Goal: Navigation & Orientation: Find specific page/section

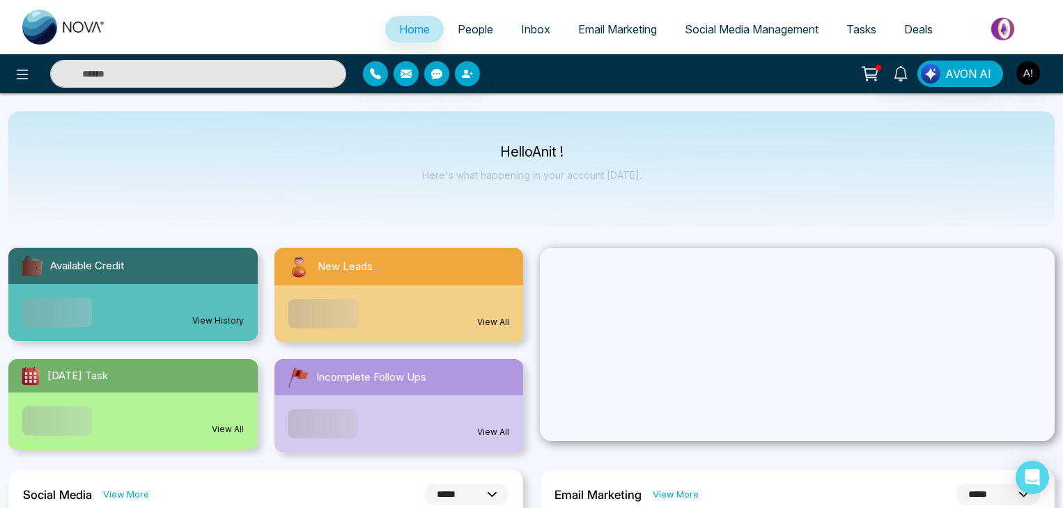
select select "*"
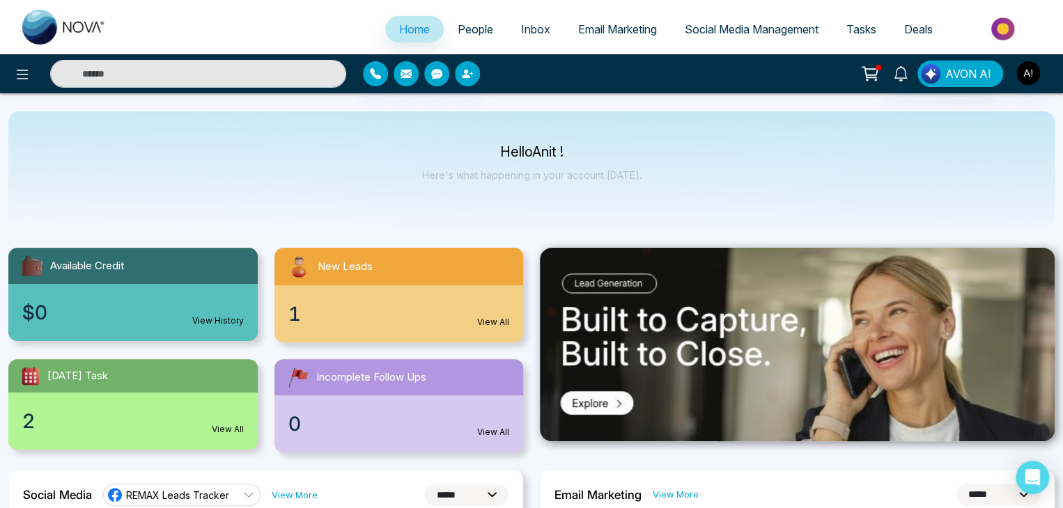
click at [475, 26] on span "People" at bounding box center [475, 29] width 36 height 14
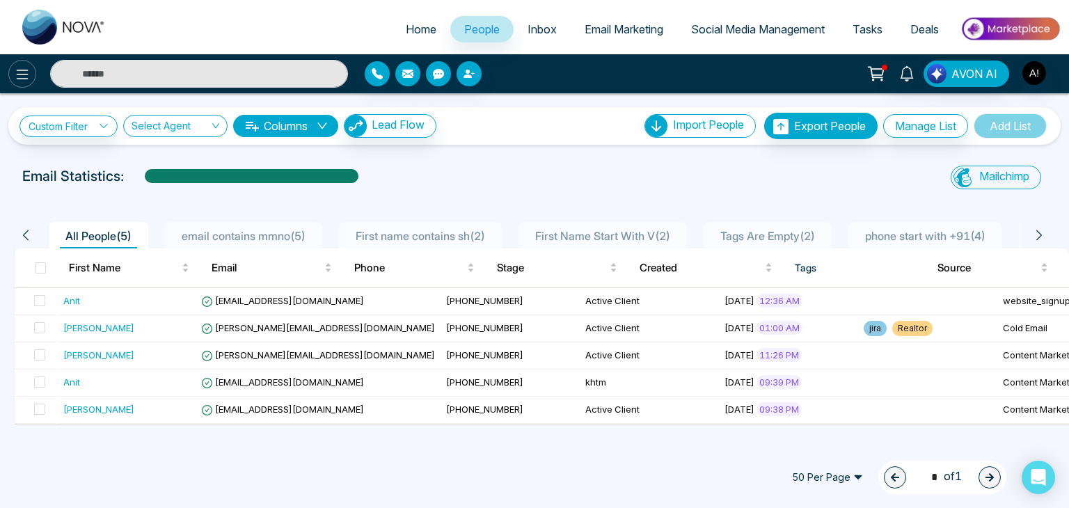
click at [17, 66] on icon at bounding box center [22, 74] width 17 height 17
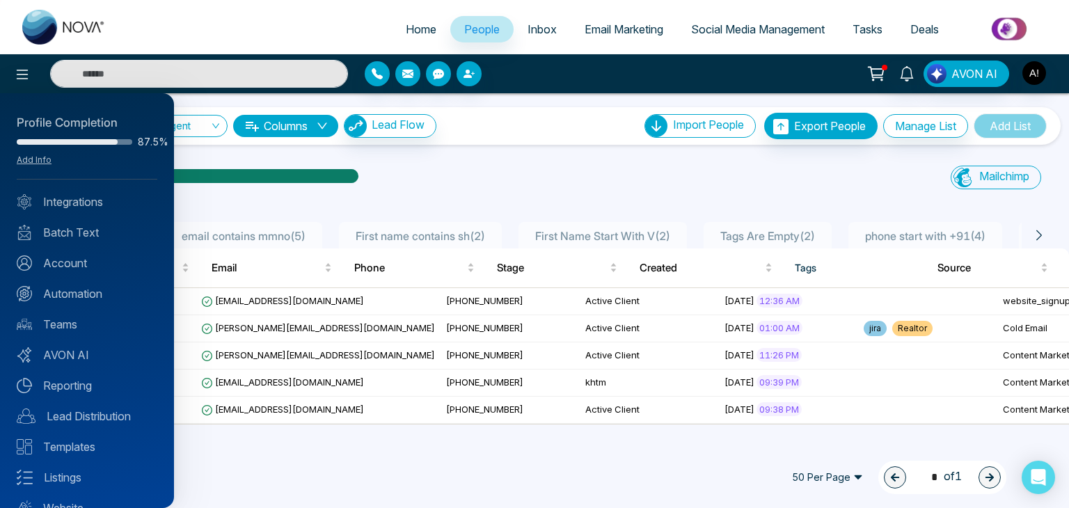
scroll to position [55, 0]
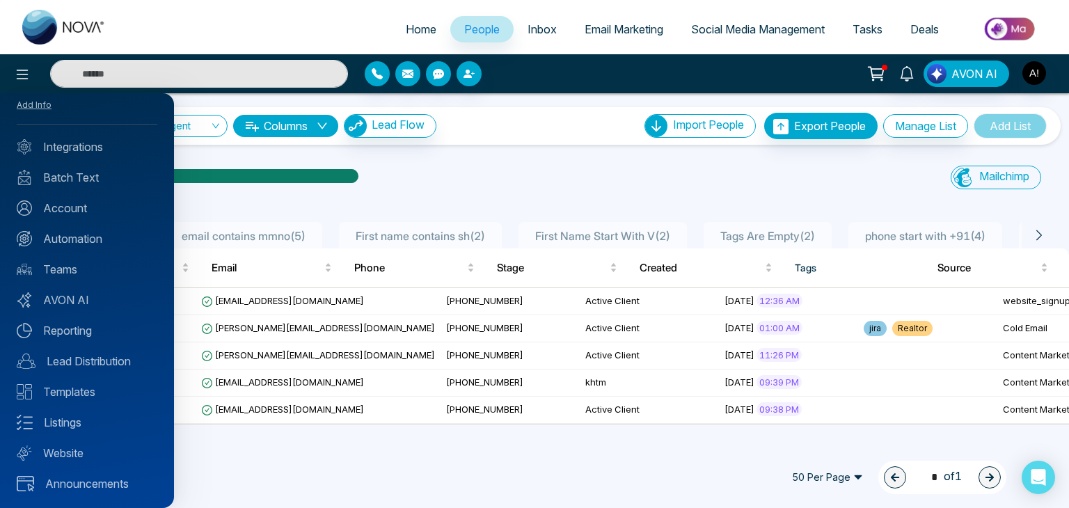
click at [95, 460] on link "Website" at bounding box center [87, 453] width 141 height 17
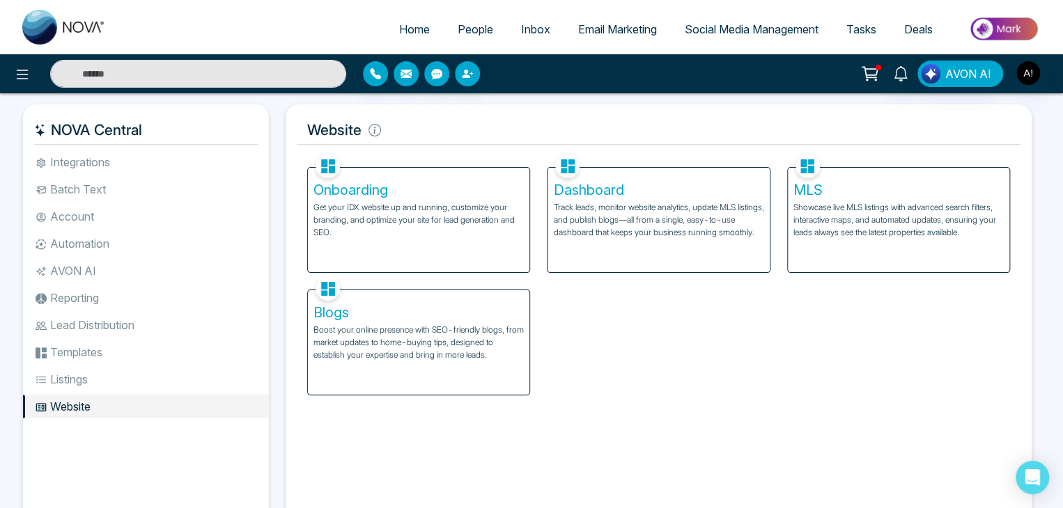
click at [426, 233] on p "Get your IDX website up and running, customize your branding, and optimize your…" at bounding box center [418, 220] width 210 height 38
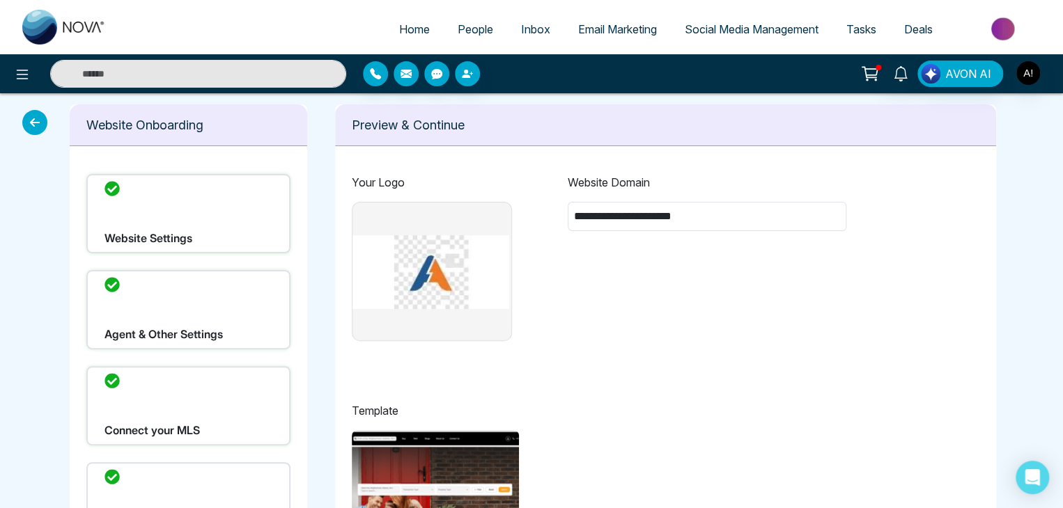
type input "**********"
click at [430, 229] on img at bounding box center [430, 272] width 157 height 139
click at [393, 201] on div "Your Logo" at bounding box center [432, 257] width 160 height 167
click at [479, 25] on span "People" at bounding box center [475, 29] width 36 height 14
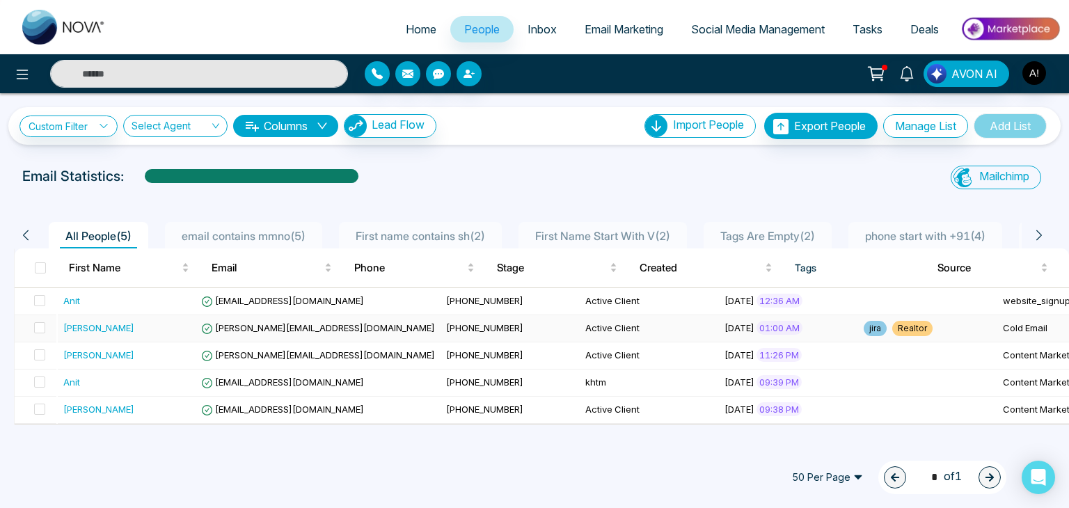
click at [230, 322] on span "jayesh@mmnovatech.com" at bounding box center [318, 327] width 234 height 11
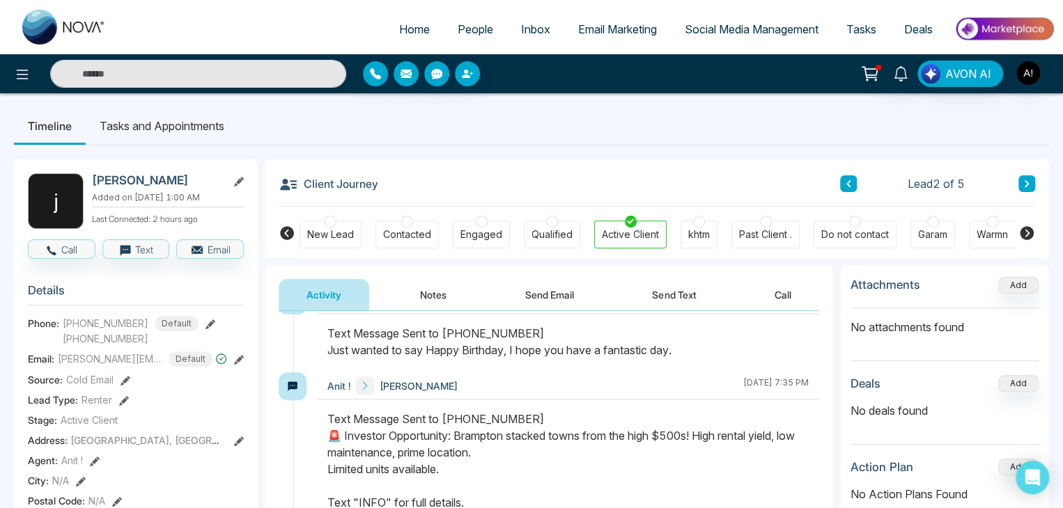
click at [151, 133] on li "Tasks and Appointments" at bounding box center [162, 126] width 152 height 38
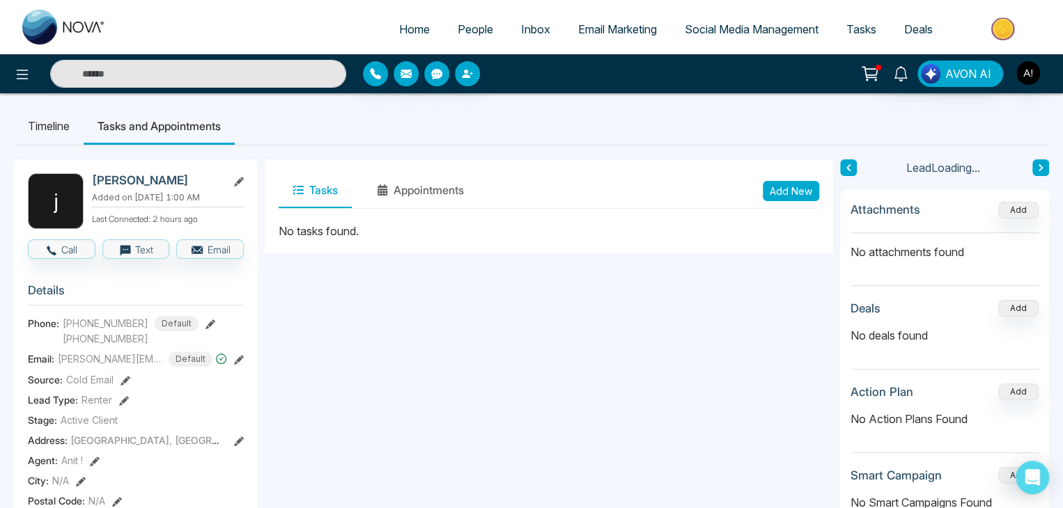
click at [128, 130] on li "Tasks and Appointments" at bounding box center [159, 126] width 151 height 38
click at [37, 125] on li "Timeline" at bounding box center [49, 126] width 70 height 38
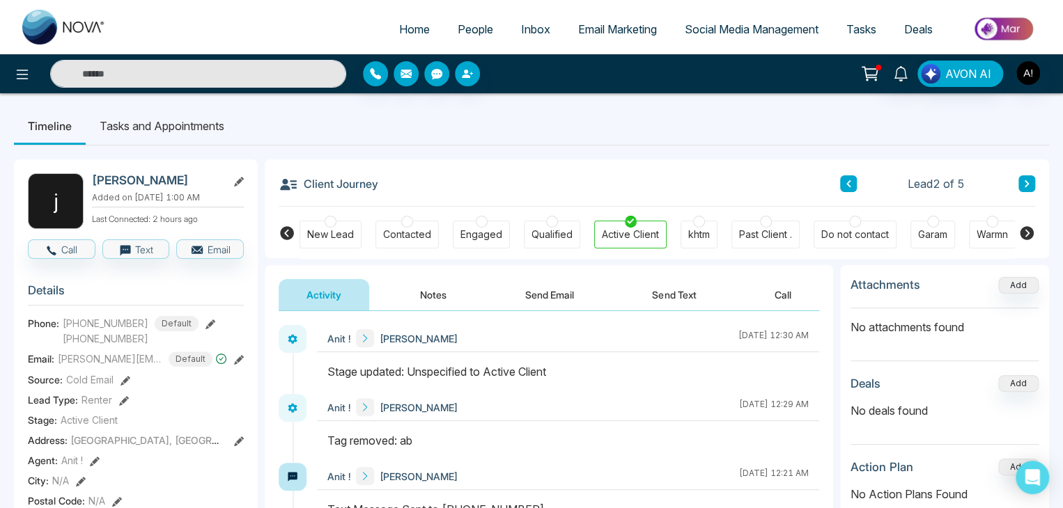
click at [904, 25] on span "Deals" at bounding box center [918, 29] width 29 height 14
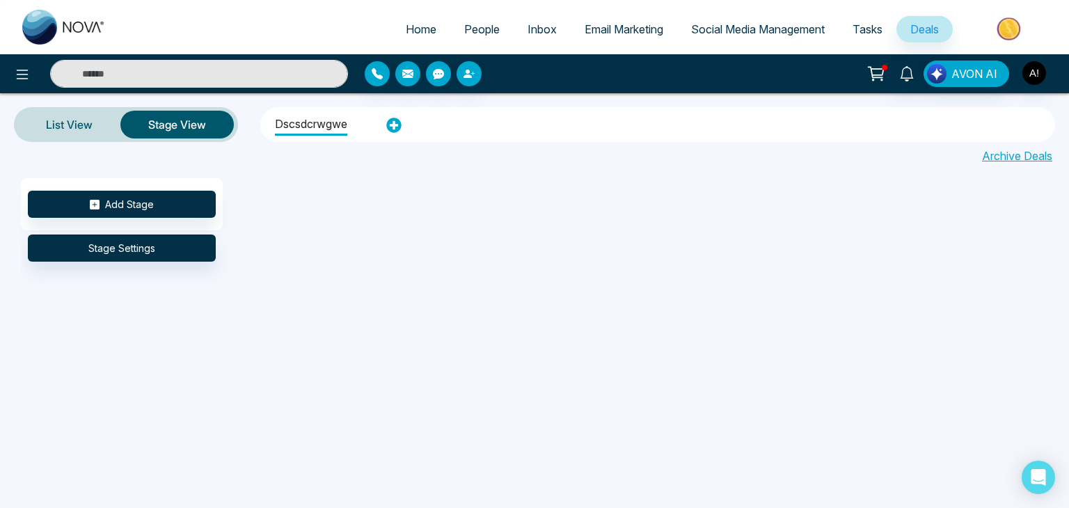
click at [861, 34] on span "Tasks" at bounding box center [868, 29] width 30 height 14
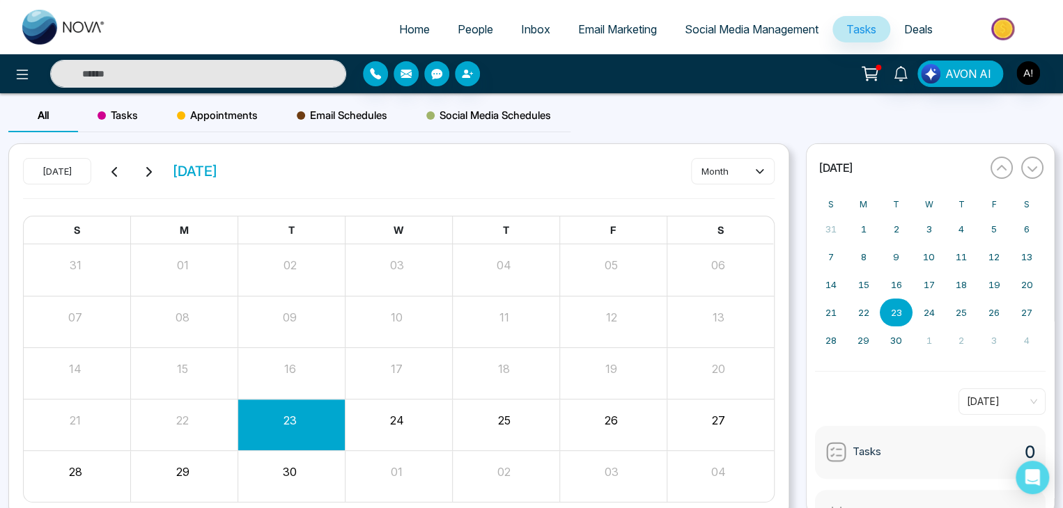
click at [793, 29] on span "Social Media Management" at bounding box center [751, 29] width 134 height 14
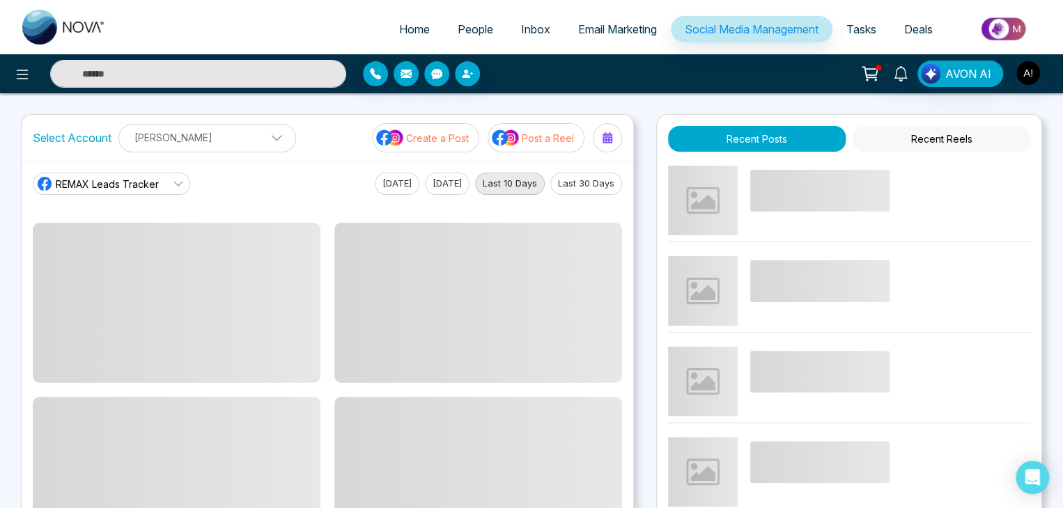
click at [610, 28] on span "Email Marketing" at bounding box center [617, 29] width 79 height 14
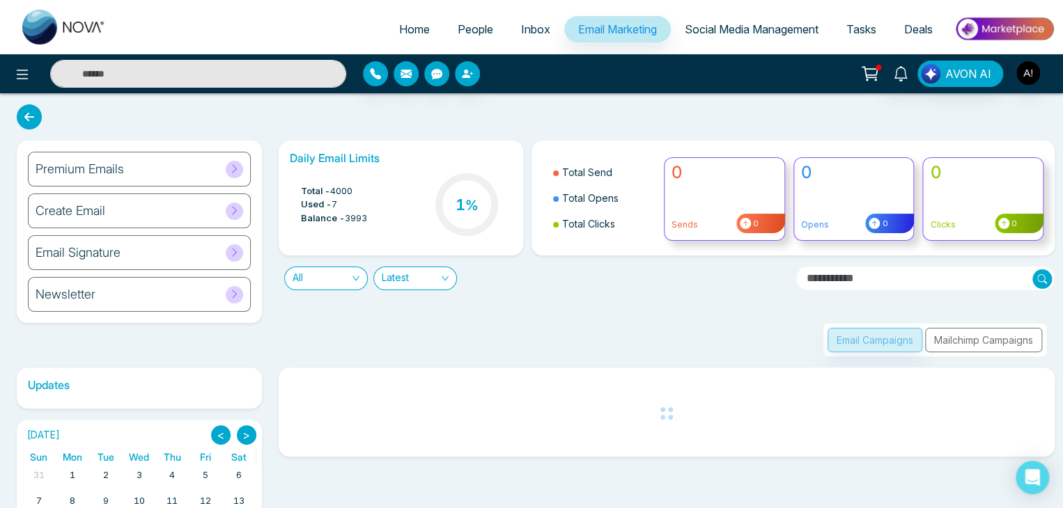
click at [521, 26] on span "Inbox" at bounding box center [535, 29] width 29 height 14
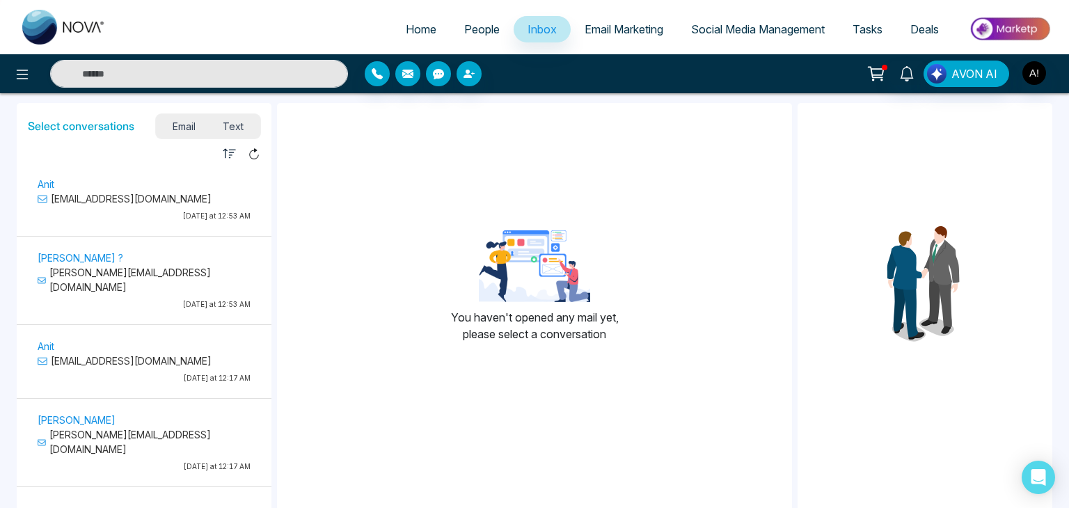
click at [480, 24] on span "People" at bounding box center [482, 29] width 36 height 14
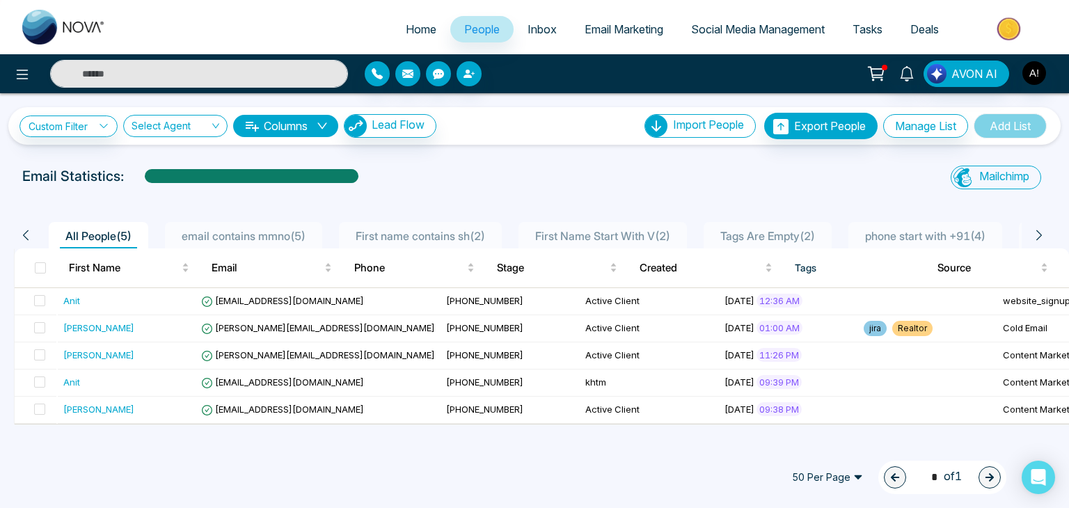
click at [412, 37] on link "Home" at bounding box center [421, 29] width 58 height 26
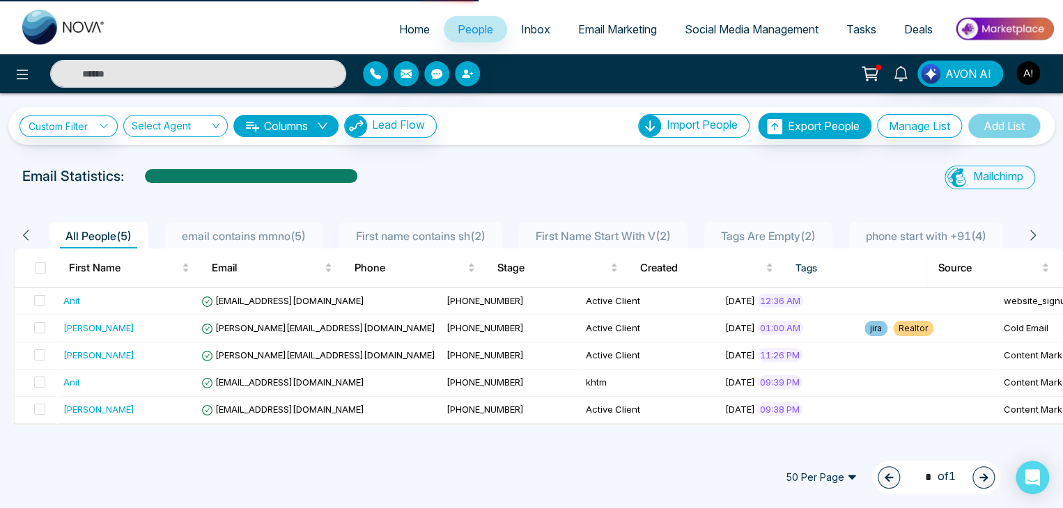
select select "*"
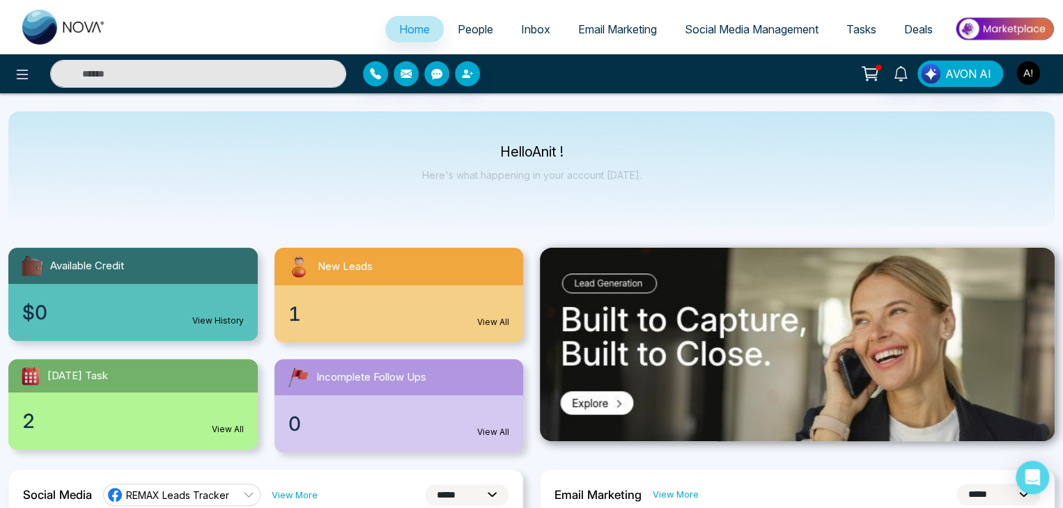
click at [466, 29] on span "People" at bounding box center [475, 29] width 36 height 14
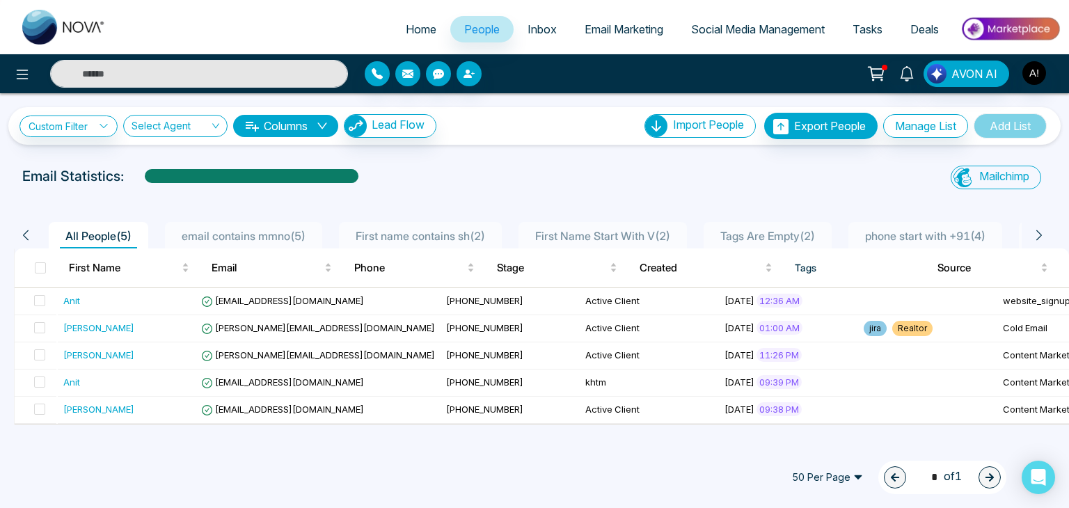
click at [1037, 235] on icon at bounding box center [1039, 235] width 13 height 13
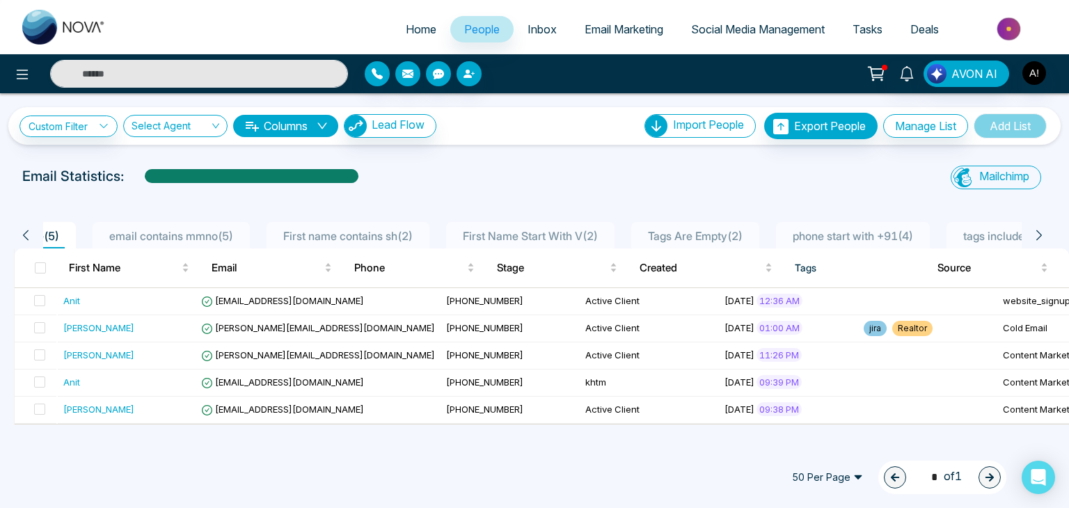
click at [1037, 235] on icon at bounding box center [1039, 235] width 13 height 13
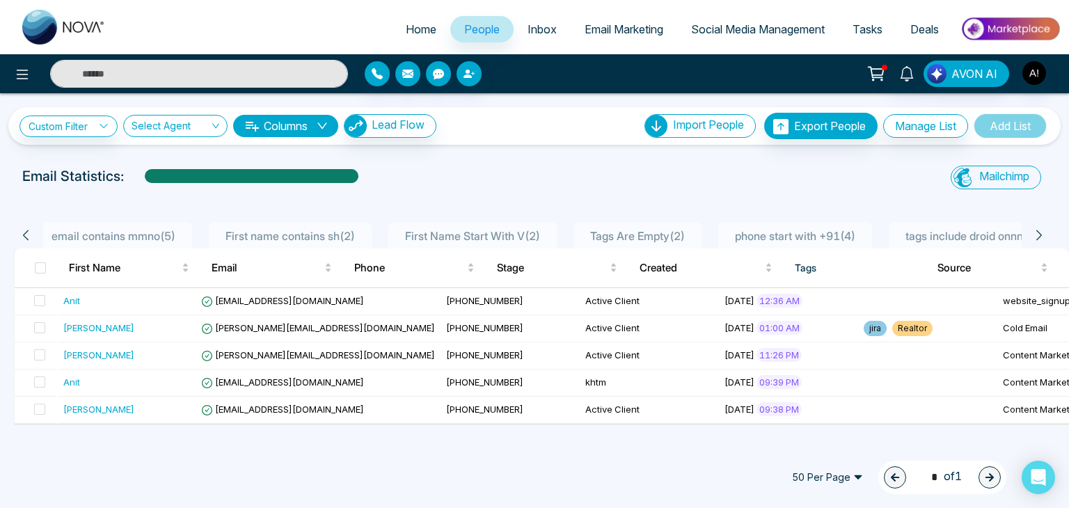
click at [1037, 235] on icon at bounding box center [1039, 235] width 13 height 13
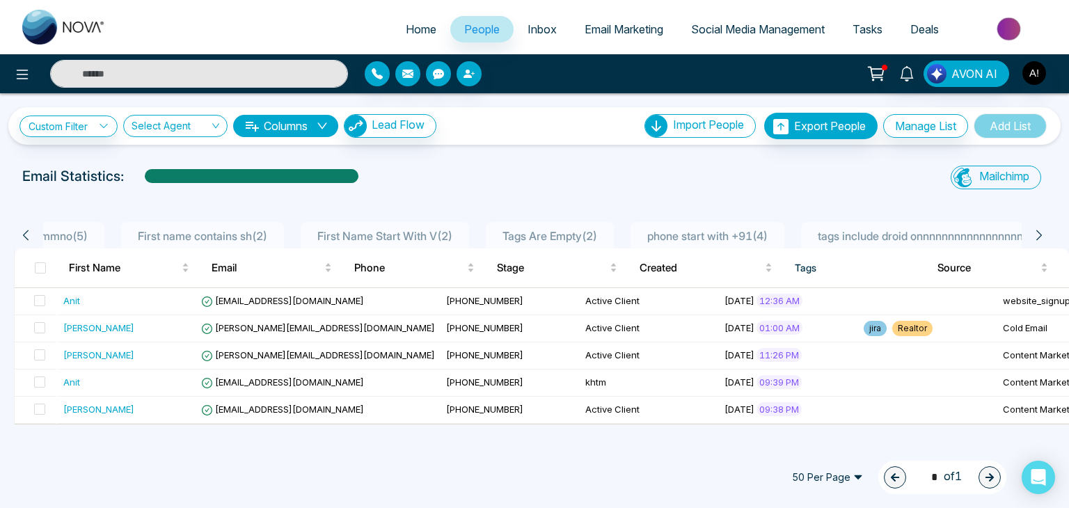
click at [1037, 235] on icon at bounding box center [1039, 235] width 13 height 13
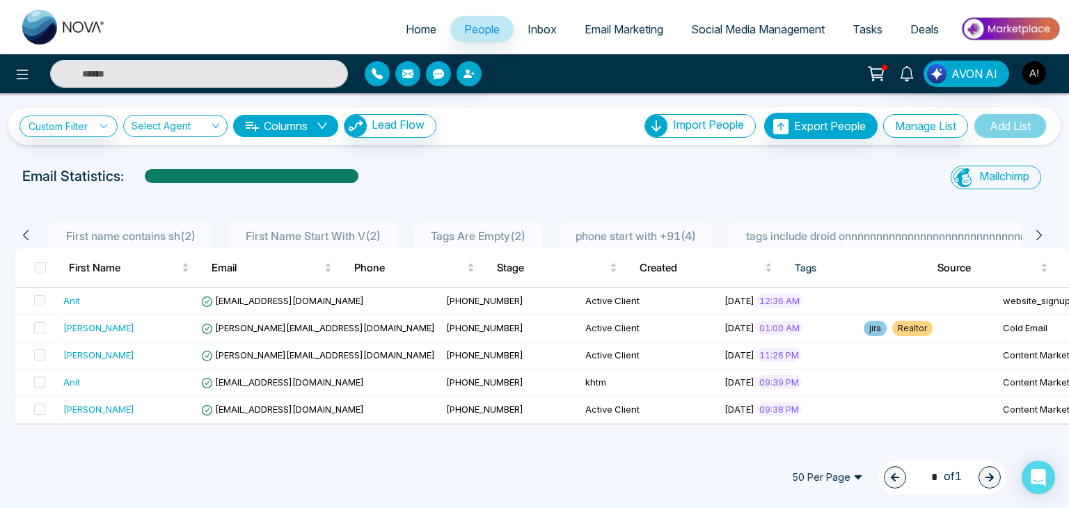
click at [1037, 235] on icon at bounding box center [1039, 235] width 13 height 13
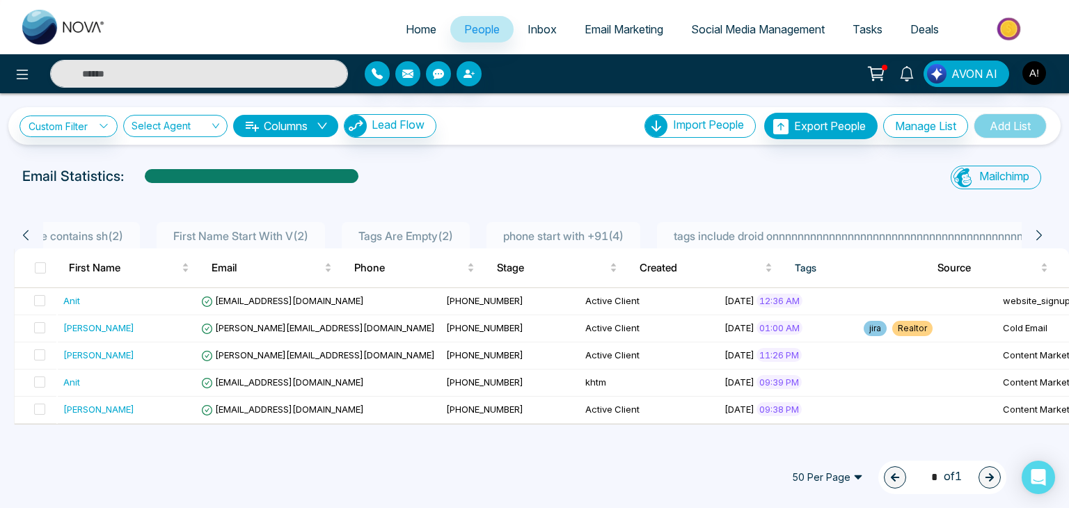
click at [1037, 235] on icon at bounding box center [1039, 235] width 13 height 13
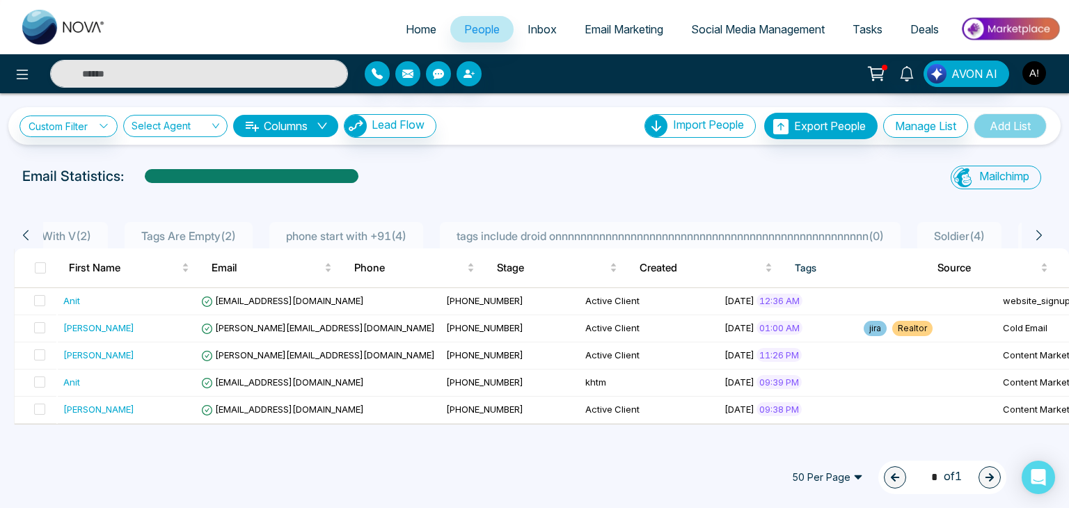
click at [1027, 70] on img "button" at bounding box center [1035, 73] width 24 height 24
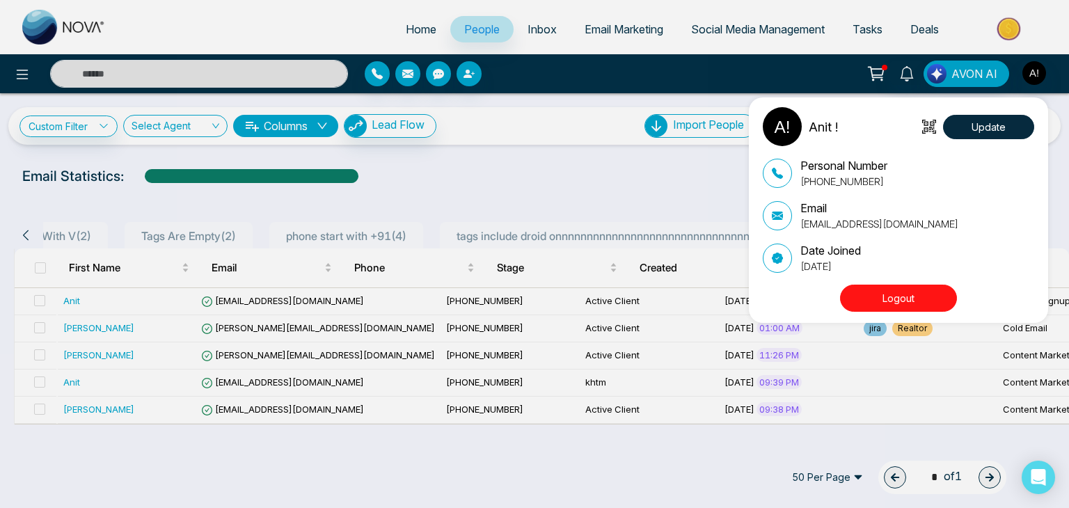
click at [908, 301] on button "Logout" at bounding box center [898, 298] width 117 height 27
